Goal: Navigation & Orientation: Find specific page/section

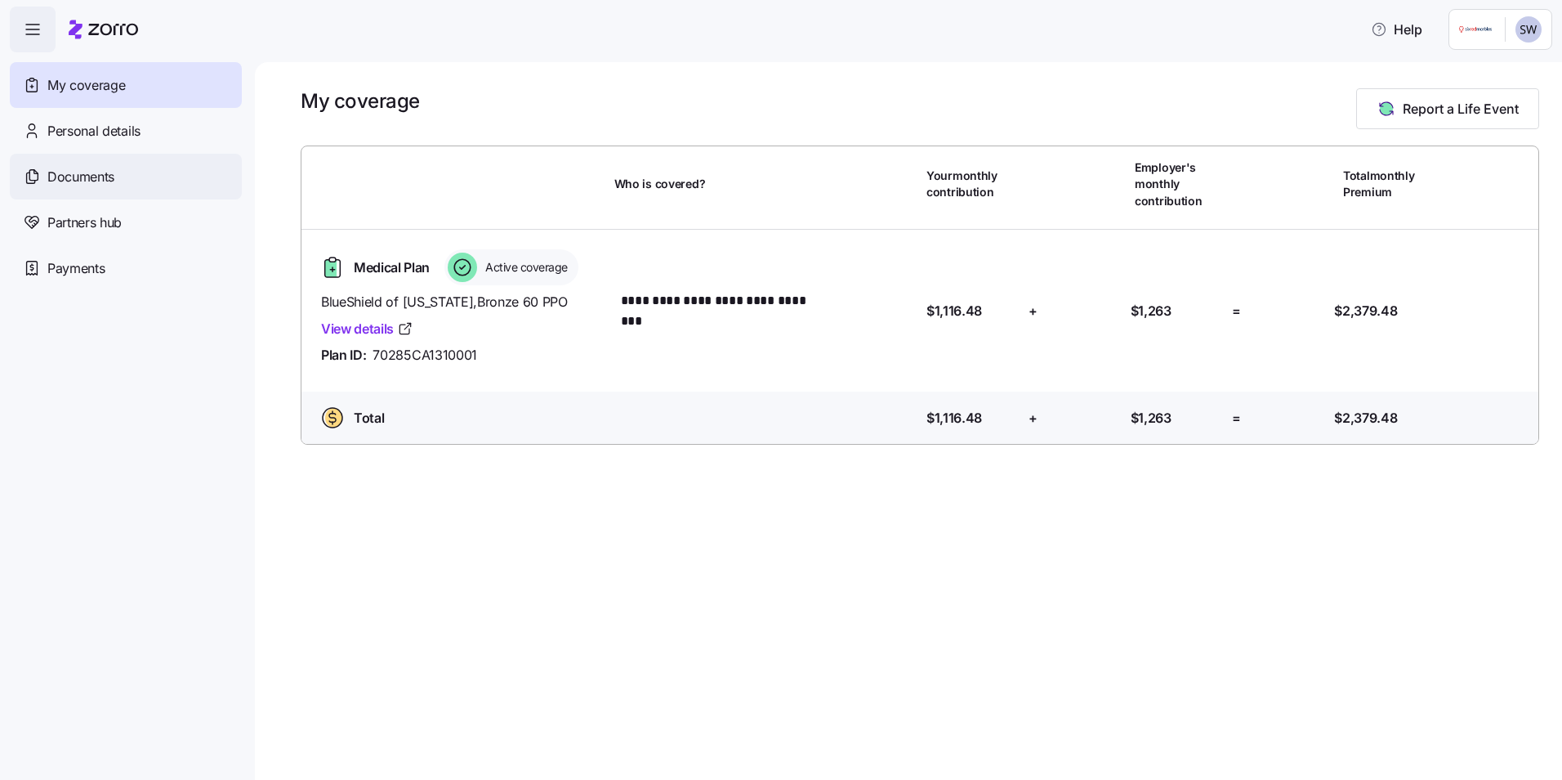
click at [76, 171] on span "Documents" at bounding box center [80, 177] width 67 height 20
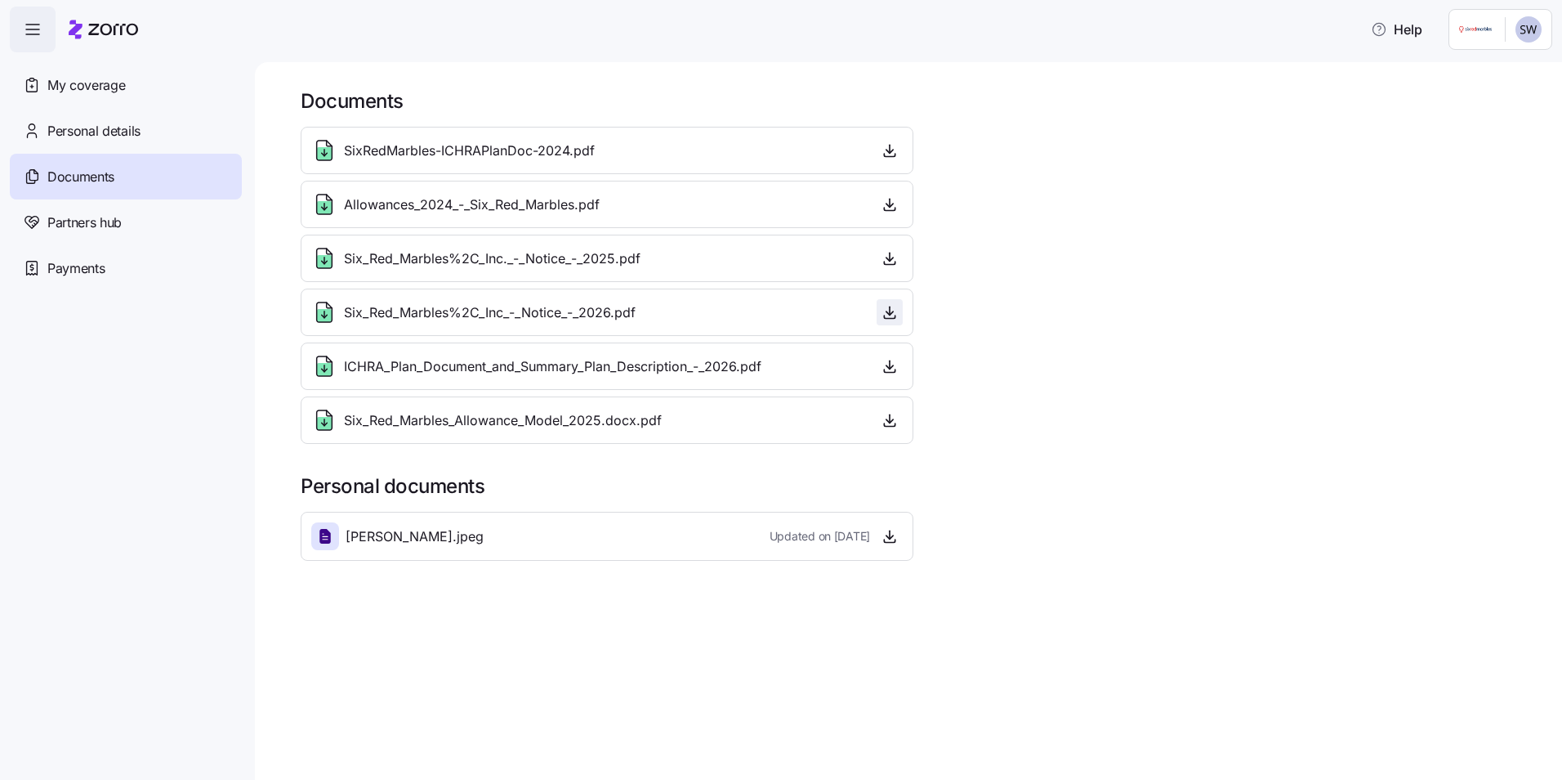
click at [889, 309] on icon "button" at bounding box center [890, 312] width 16 height 16
click at [890, 364] on icon "button" at bounding box center [890, 365] width 0 height 8
drag, startPoint x: 75, startPoint y: 82, endPoint x: 81, endPoint y: 90, distance: 10.0
click at [75, 82] on span "My coverage" at bounding box center [86, 85] width 78 height 20
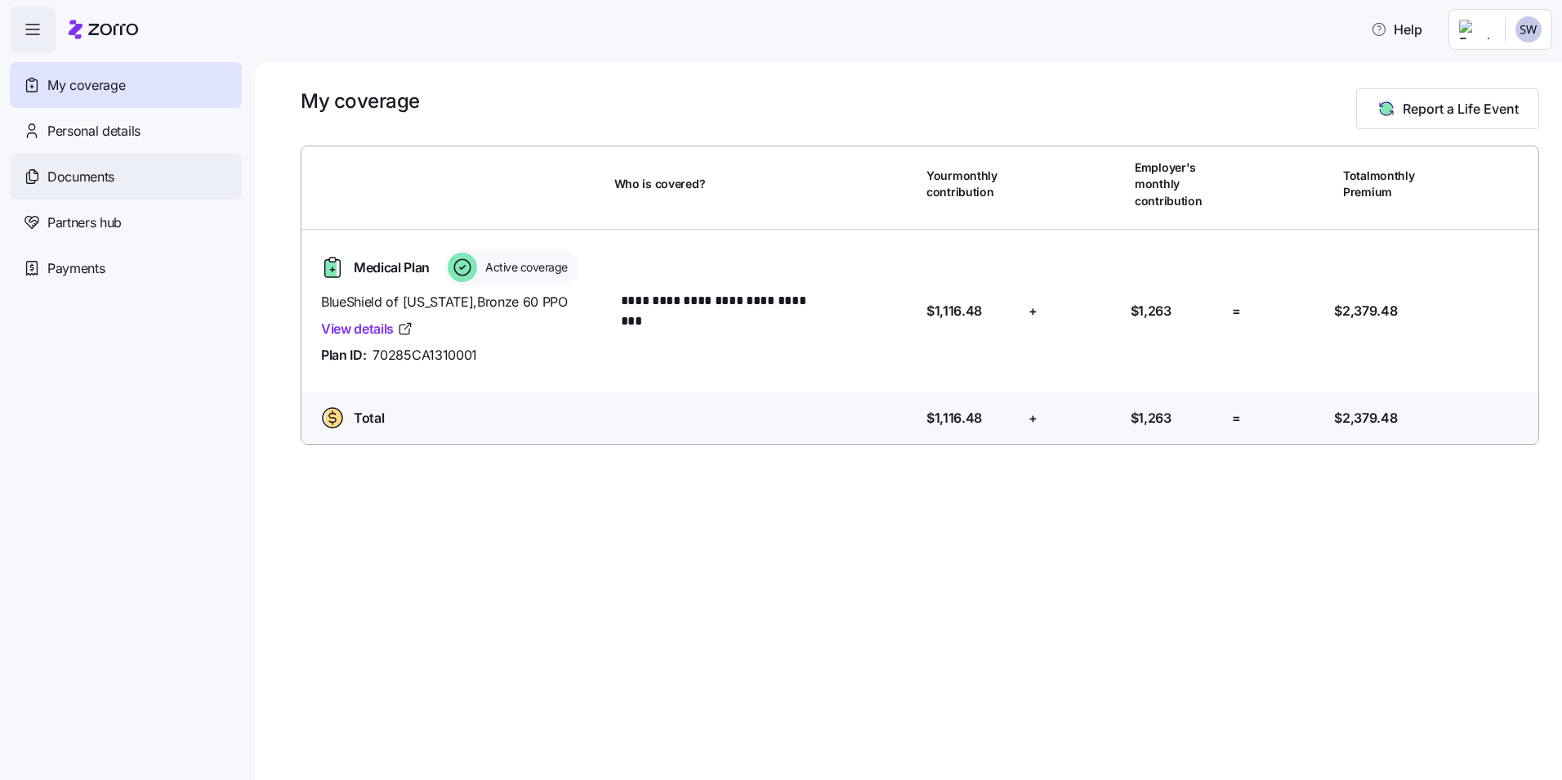
click at [68, 176] on span "Documents" at bounding box center [80, 177] width 67 height 20
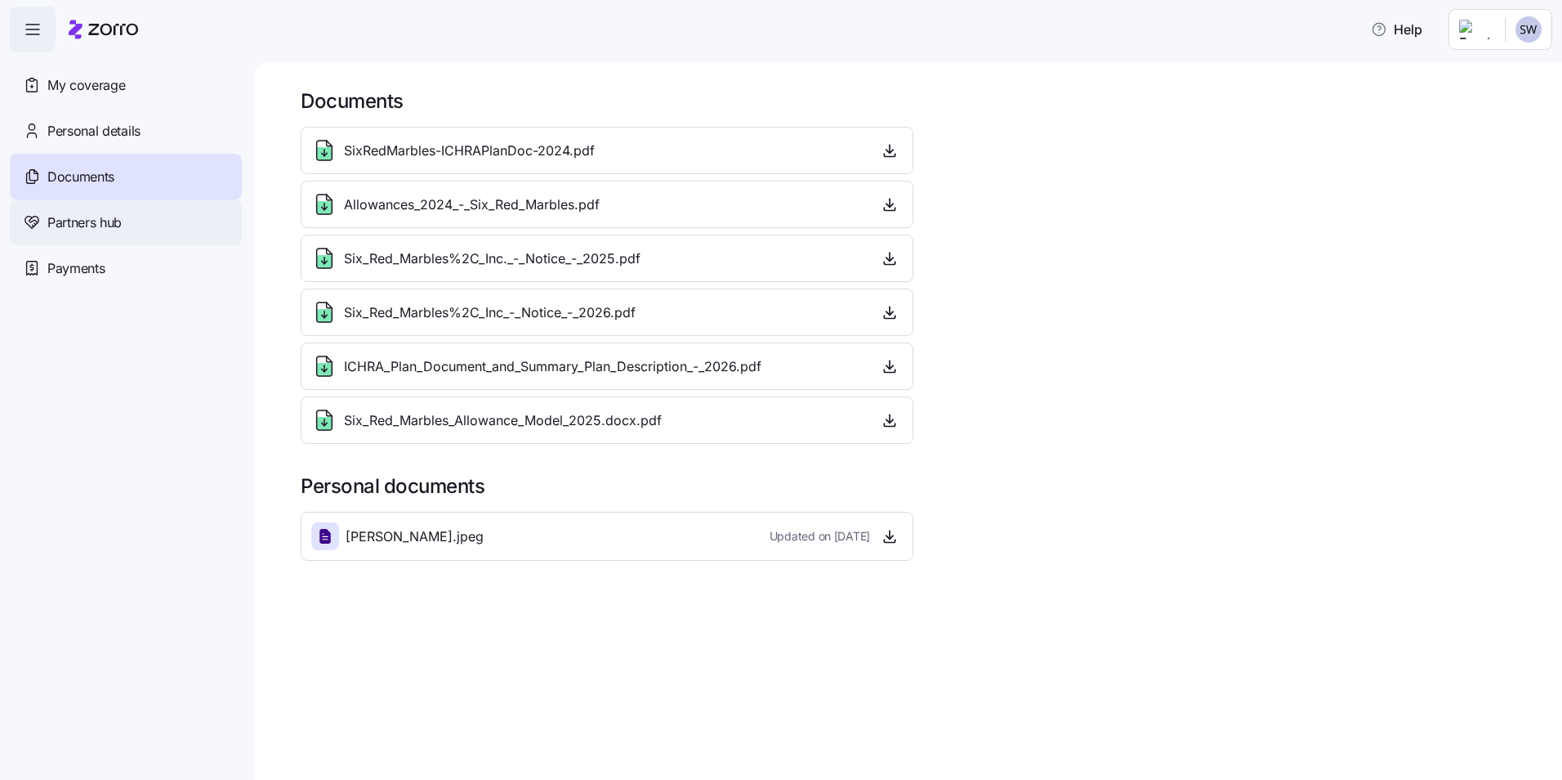
click at [75, 215] on span "Partners hub" at bounding box center [84, 222] width 74 height 20
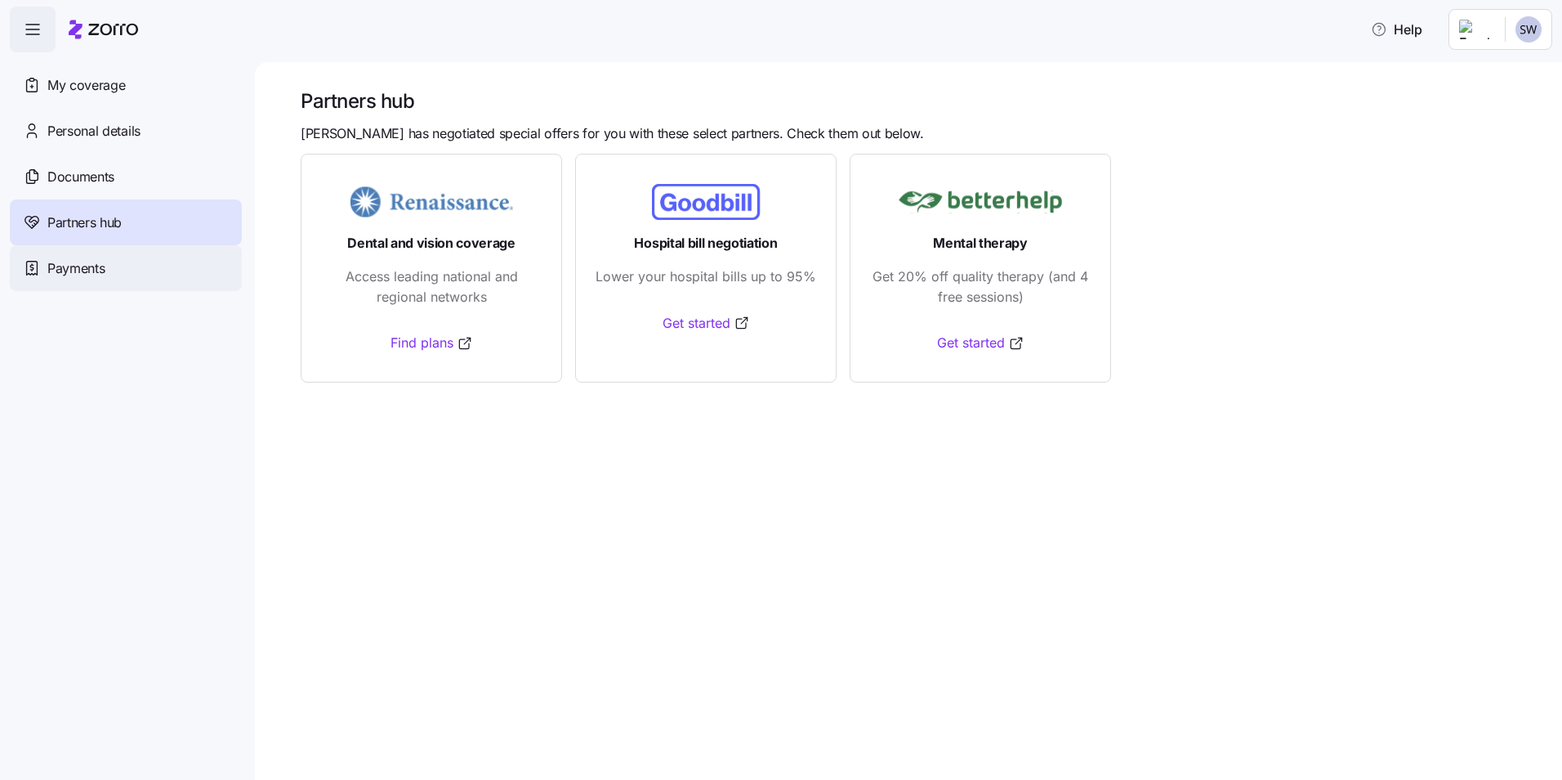
click at [82, 266] on span "Payments" at bounding box center [75, 268] width 57 height 20
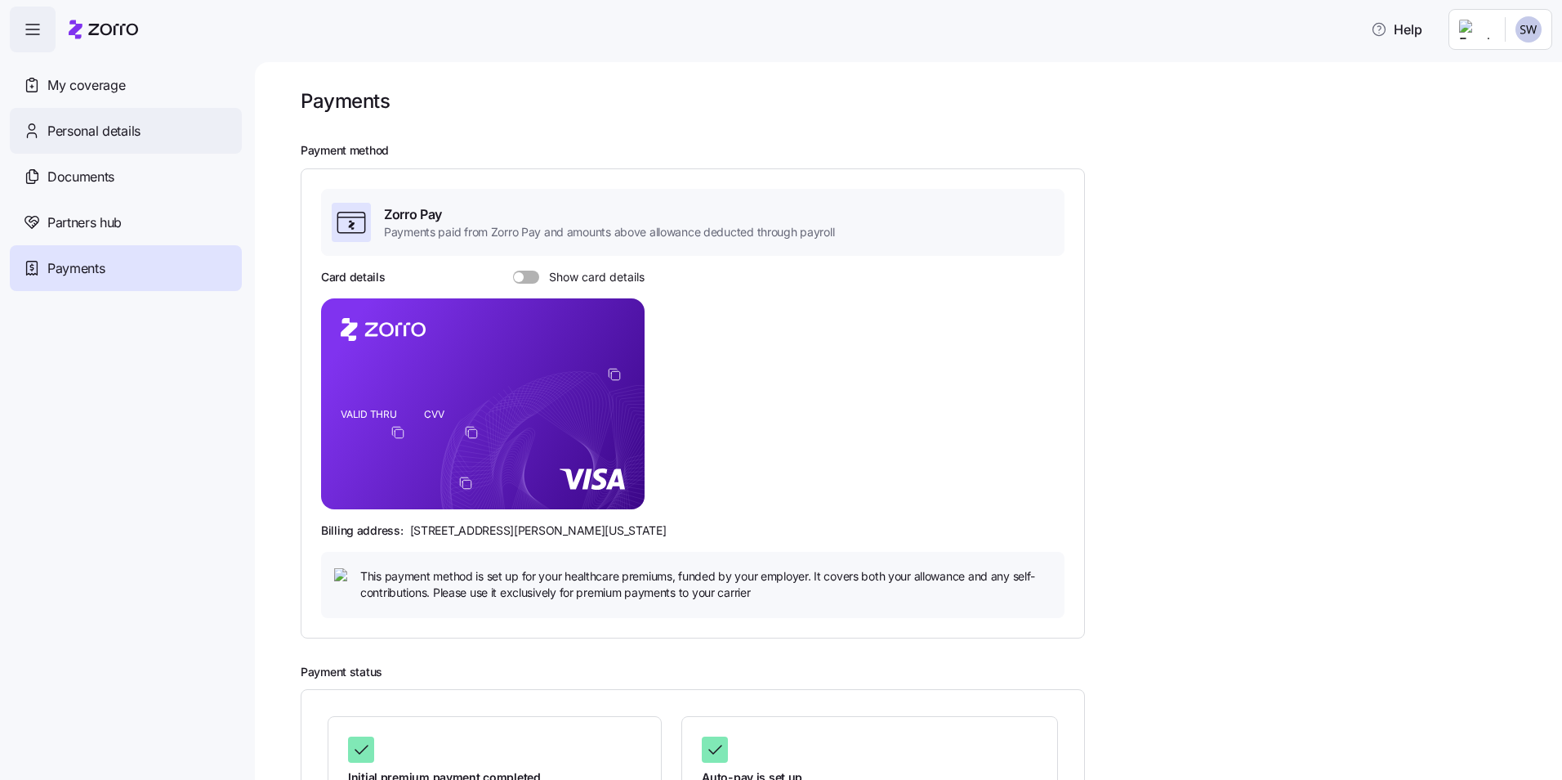
click at [72, 130] on span "Personal details" at bounding box center [93, 131] width 93 height 20
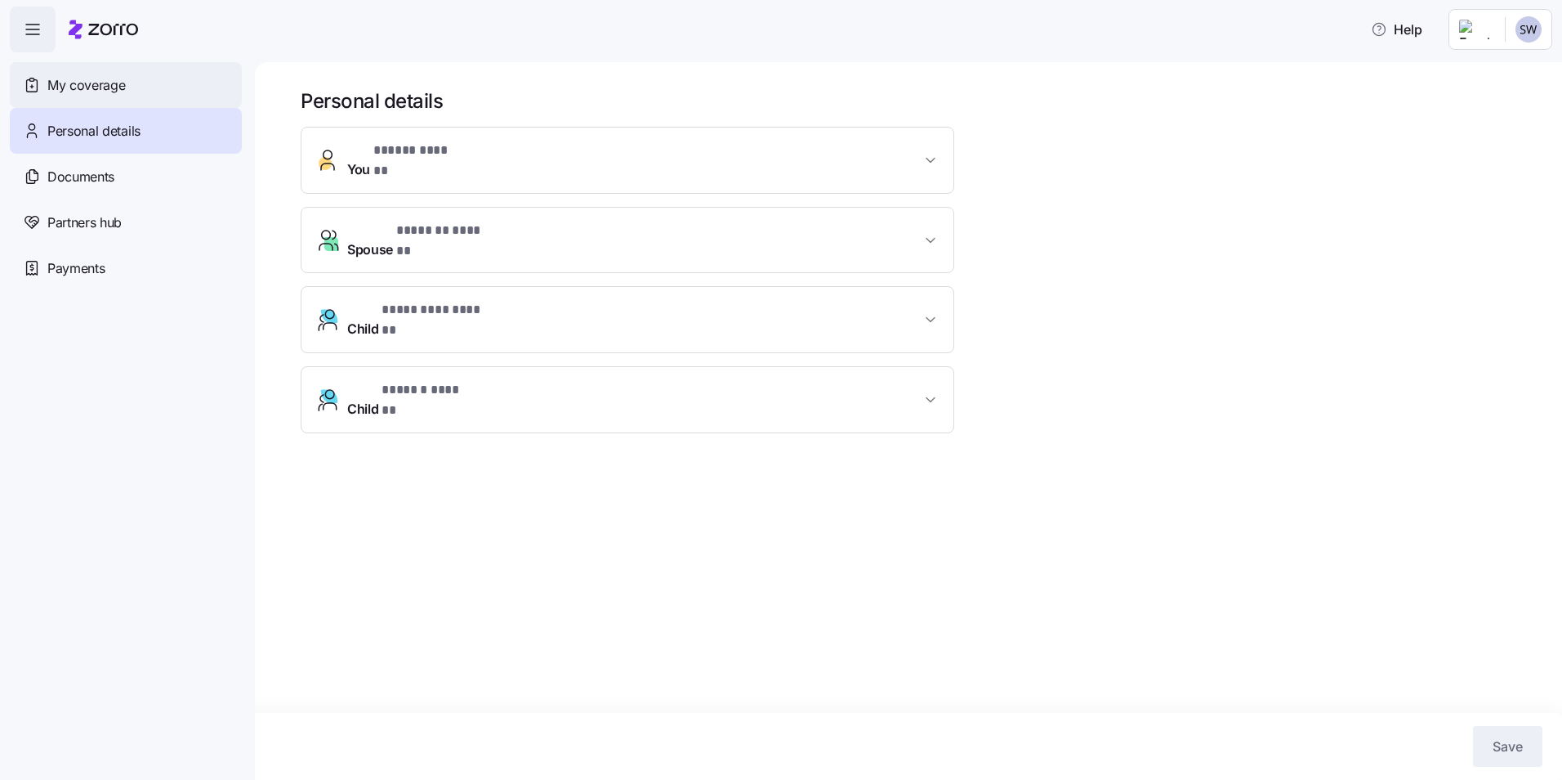
click at [83, 83] on span "My coverage" at bounding box center [86, 85] width 78 height 20
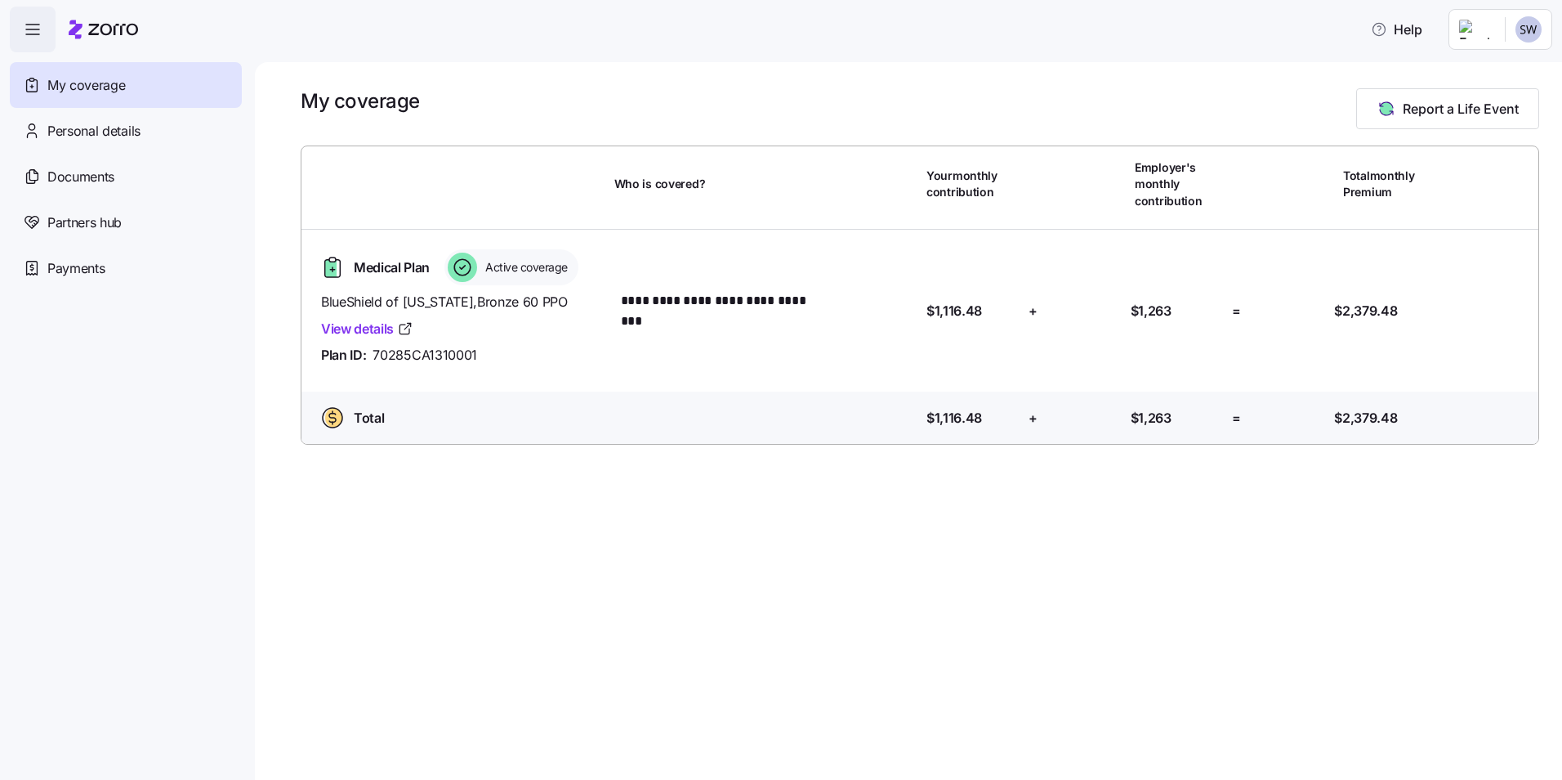
click at [34, 26] on icon "button" at bounding box center [33, 30] width 20 height 20
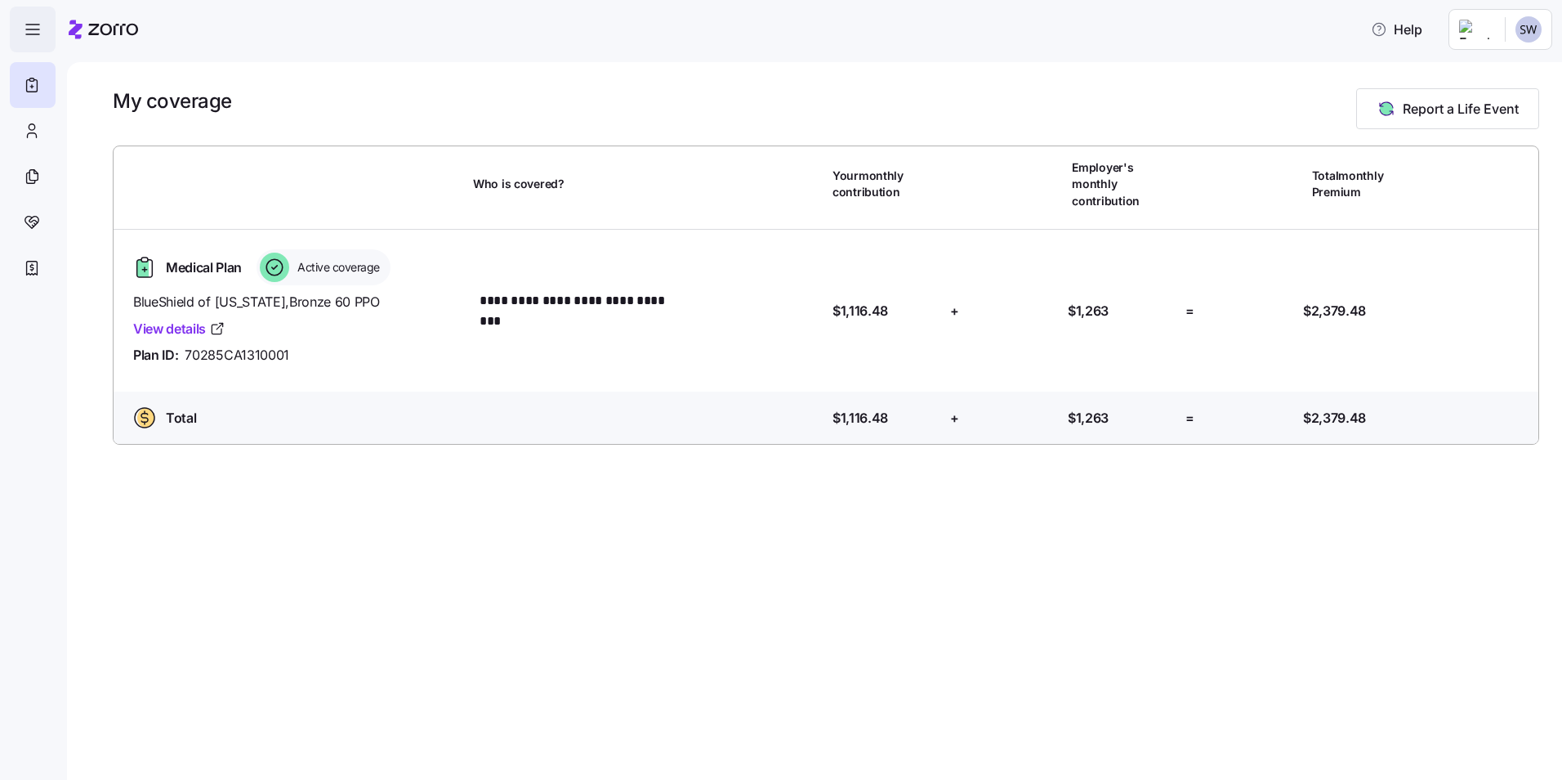
click at [33, 26] on icon "button" at bounding box center [33, 30] width 20 height 20
